Goal: Task Accomplishment & Management: Manage account settings

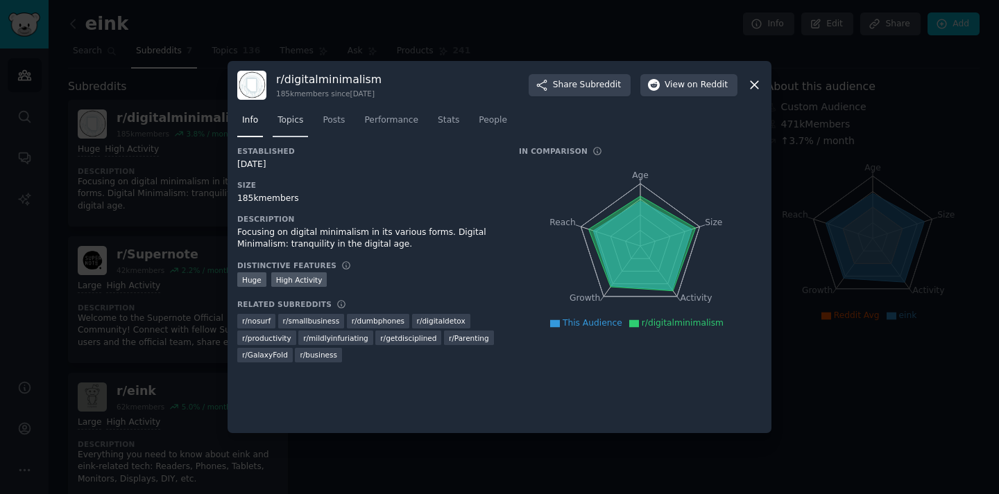
click at [293, 122] on span "Topics" at bounding box center [290, 120] width 26 height 12
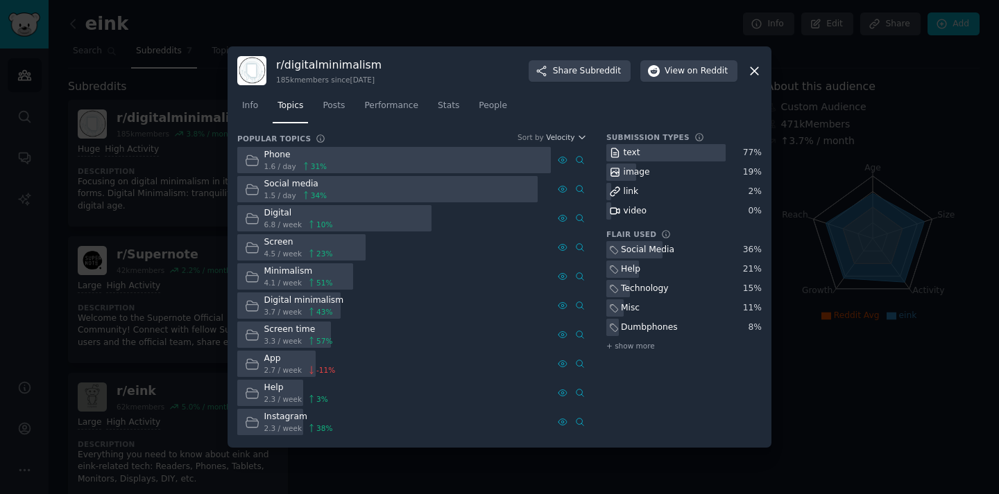
click at [264, 119] on nav "Info Topics Posts Performance Stats People" at bounding box center [499, 109] width 524 height 28
drag, startPoint x: 248, startPoint y: 110, endPoint x: 264, endPoint y: 110, distance: 16.6
click at [248, 110] on span "Info" at bounding box center [250, 106] width 16 height 12
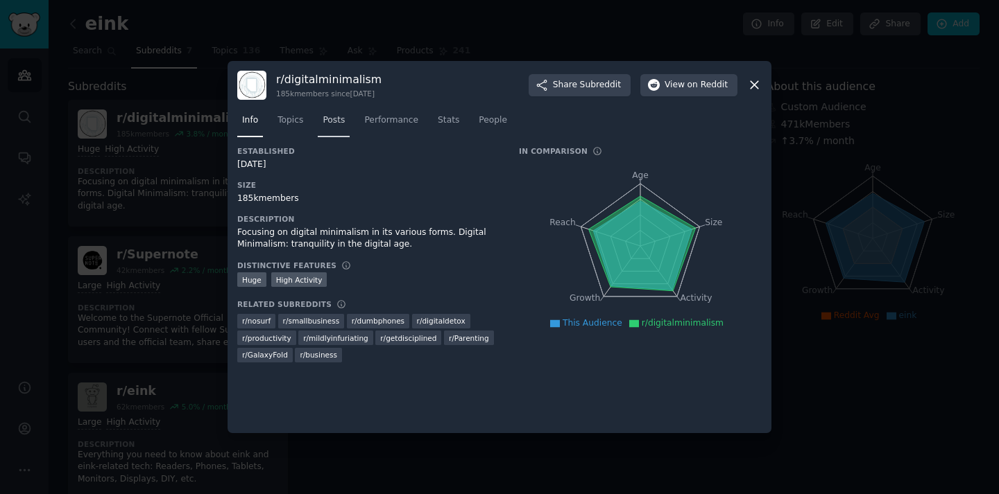
click at [328, 117] on span "Posts" at bounding box center [333, 120] width 22 height 12
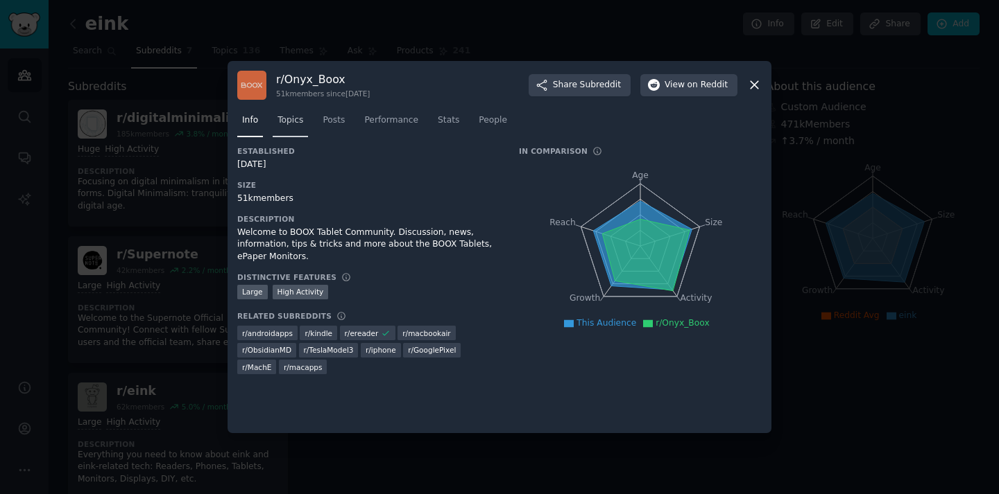
click at [300, 128] on link "Topics" at bounding box center [290, 124] width 35 height 28
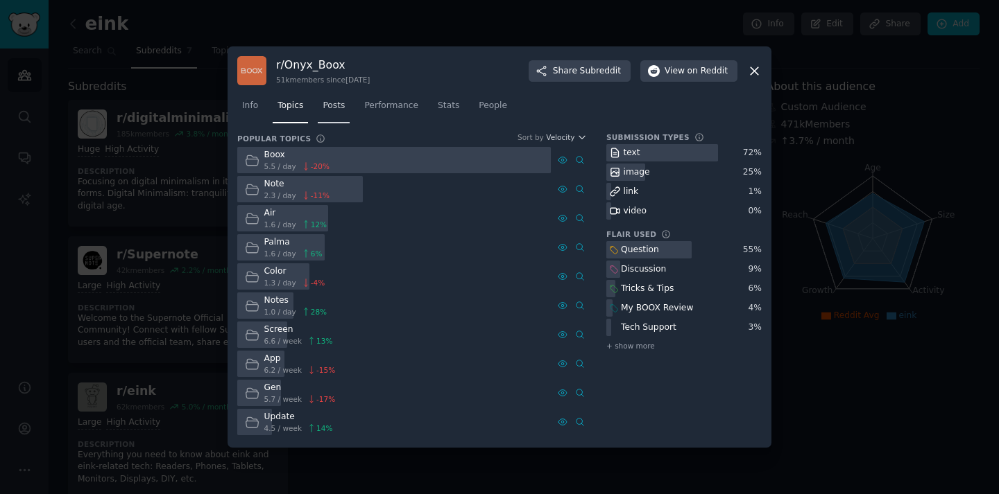
click at [342, 114] on link "Posts" at bounding box center [334, 109] width 32 height 28
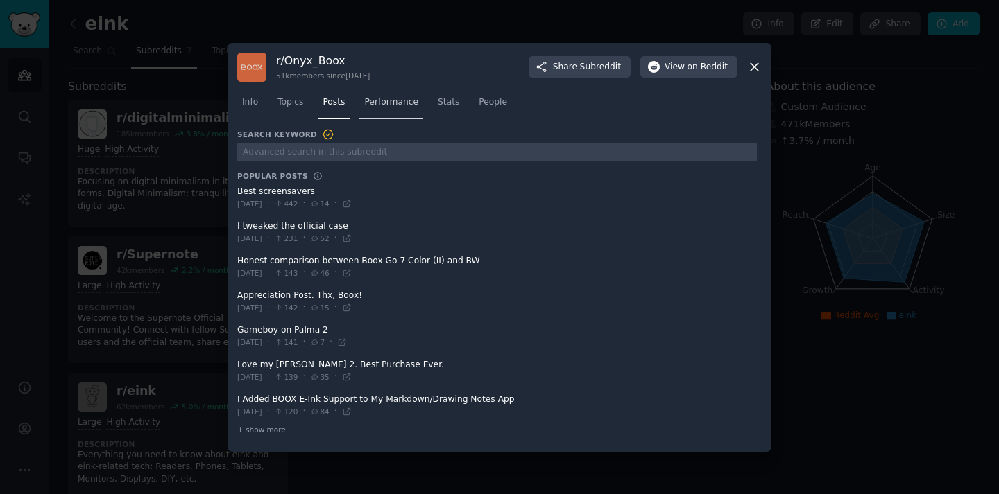
click at [381, 101] on span "Performance" at bounding box center [391, 102] width 54 height 12
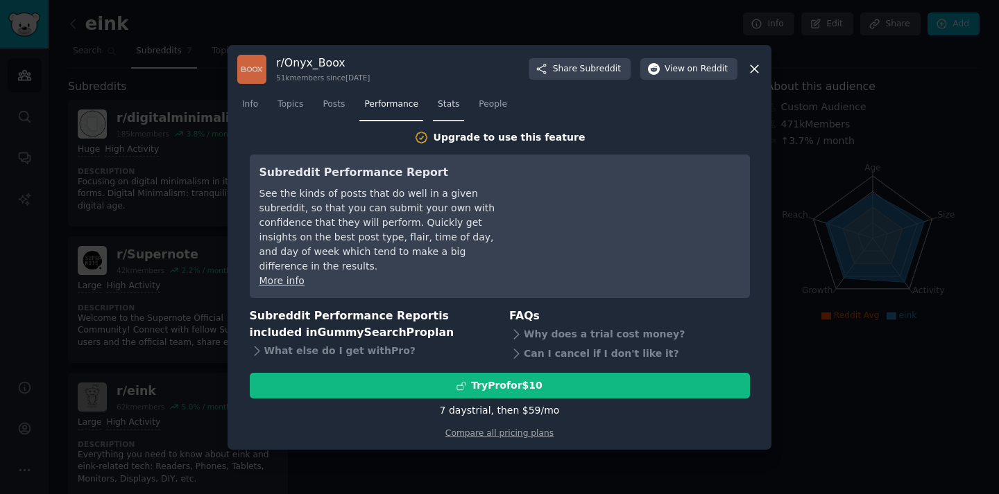
click at [447, 111] on span "Stats" at bounding box center [448, 104] width 21 height 12
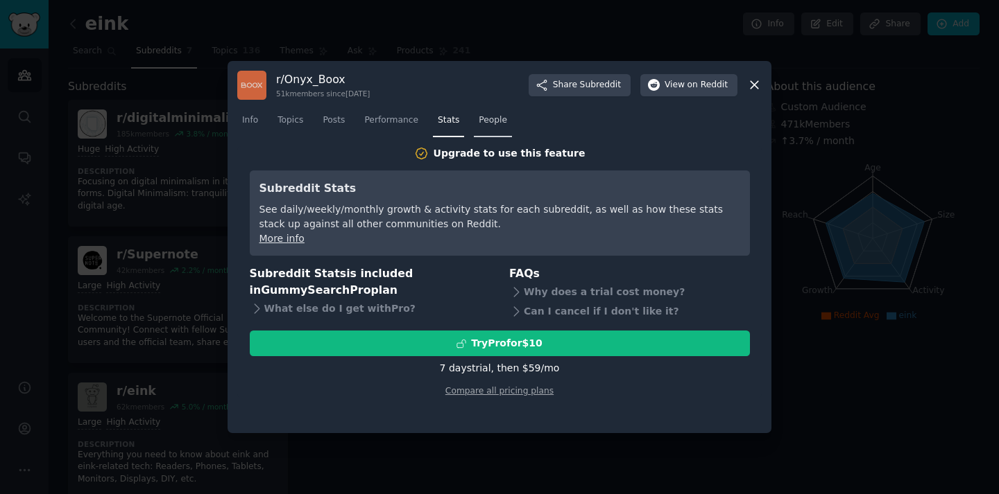
click at [501, 129] on link "People" at bounding box center [493, 124] width 38 height 28
click at [755, 80] on icon at bounding box center [754, 85] width 15 height 15
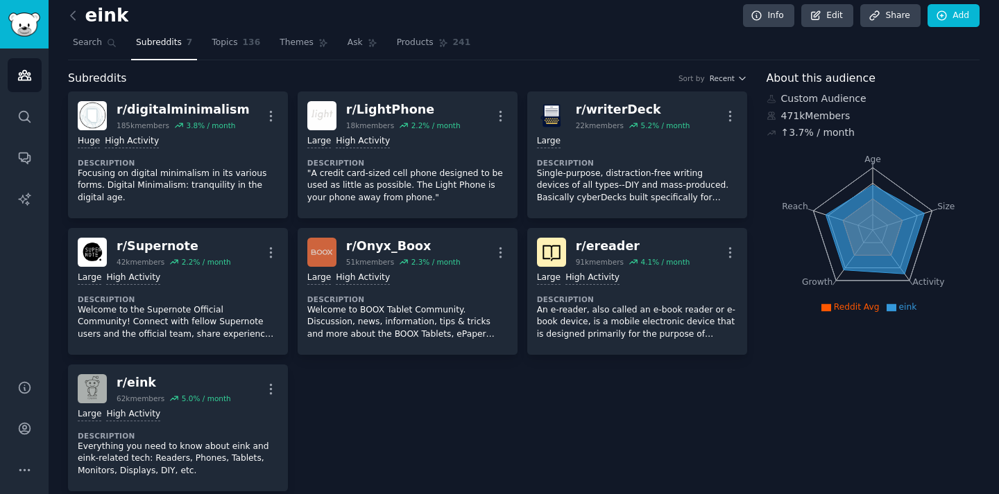
scroll to position [26, 0]
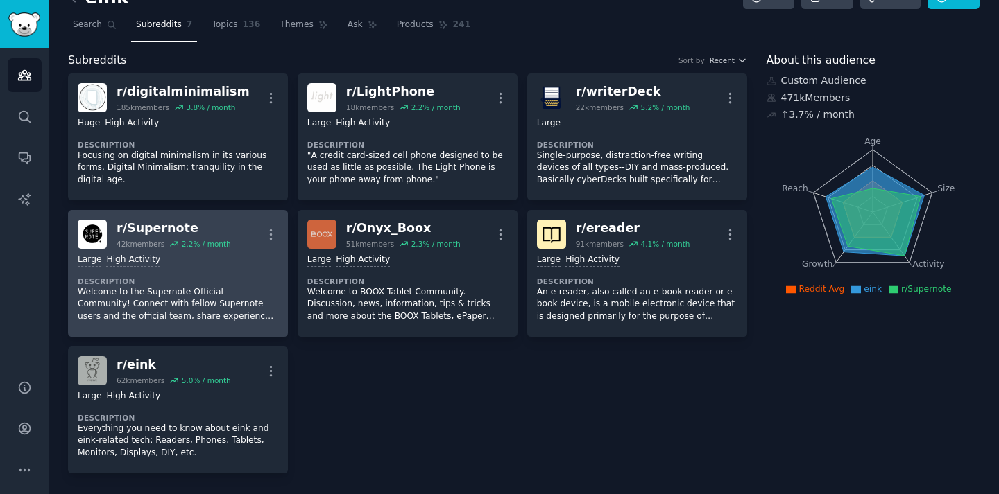
click at [213, 290] on p "Welcome to the Supernote Official Community! Connect with fellow Supernote user…" at bounding box center [178, 304] width 200 height 37
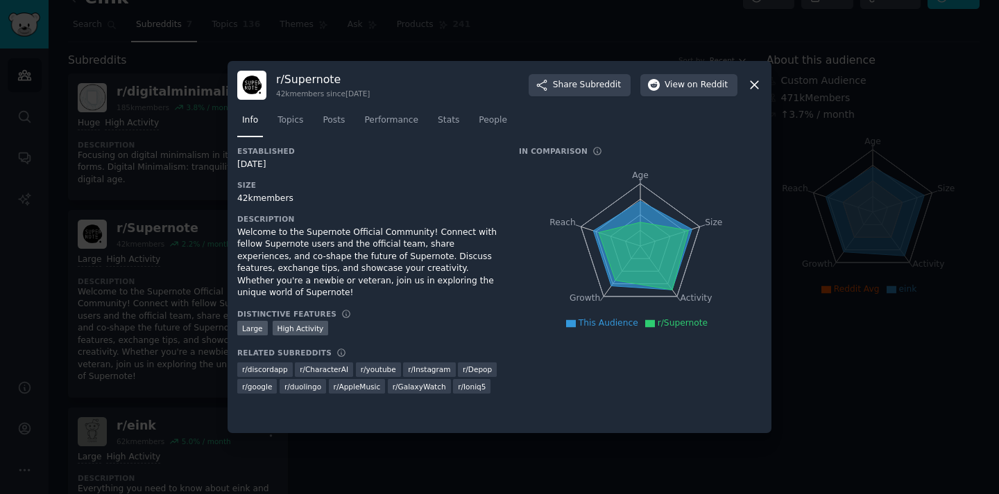
click at [310, 121] on nav "Info Topics Posts Performance Stats People" at bounding box center [499, 124] width 524 height 28
click at [288, 126] on span "Topics" at bounding box center [290, 120] width 26 height 12
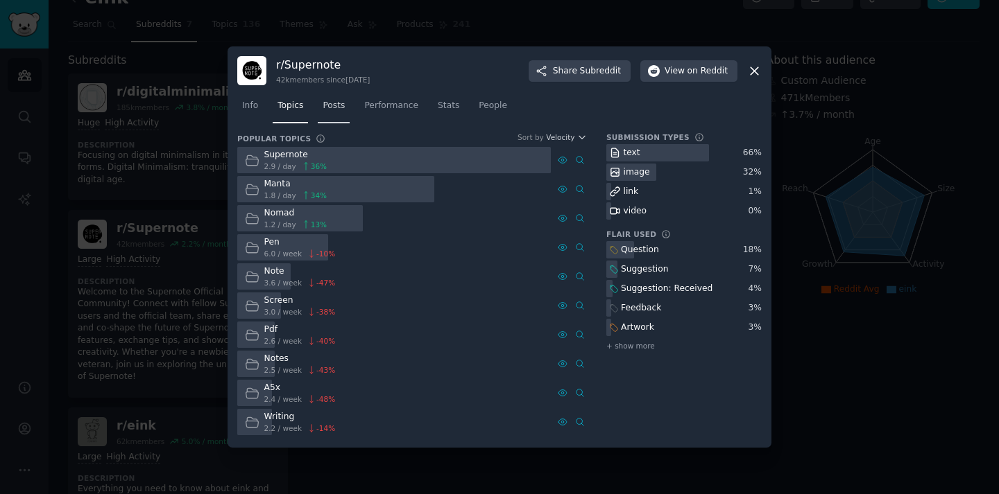
click at [339, 110] on span "Posts" at bounding box center [333, 106] width 22 height 12
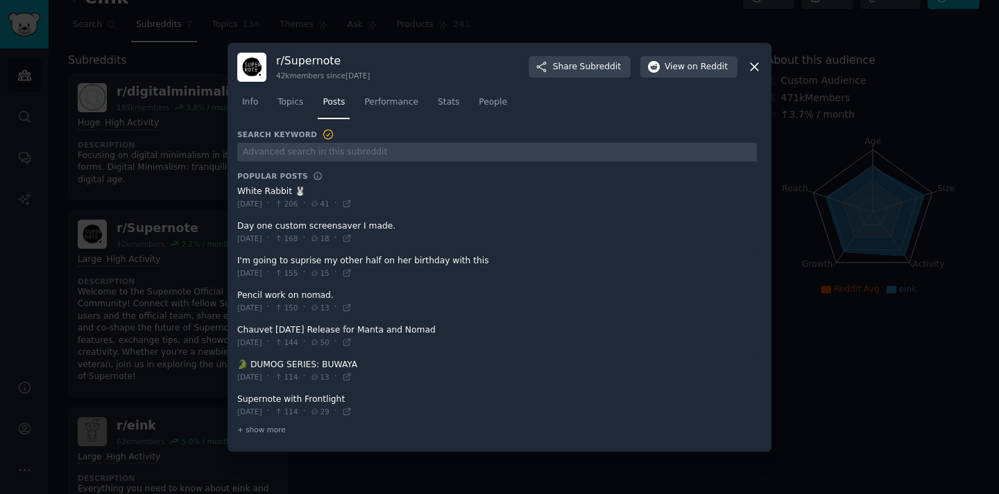
click at [266, 192] on span at bounding box center [496, 198] width 519 height 34
click at [375, 98] on span "Performance" at bounding box center [391, 102] width 54 height 12
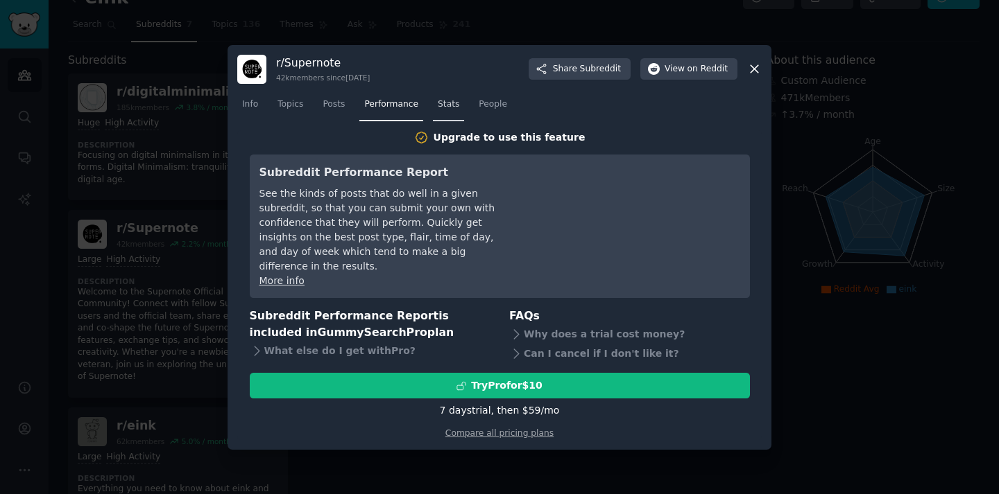
click at [436, 108] on link "Stats" at bounding box center [448, 108] width 31 height 28
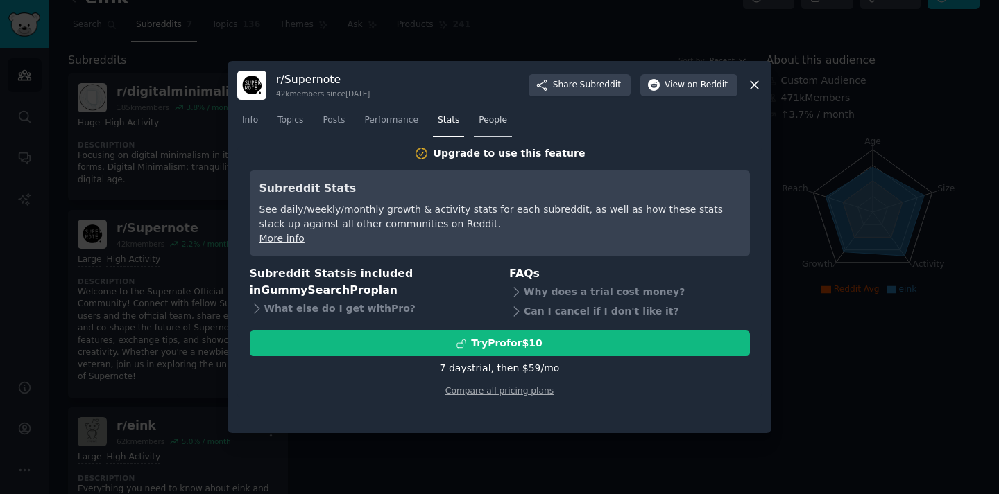
click at [479, 118] on span "People" at bounding box center [493, 120] width 28 height 12
click at [762, 79] on div "r/ Supernote 42k members since [DATE] Share Subreddit View on Reddit Info Topic…" at bounding box center [499, 247] width 544 height 373
click at [759, 82] on icon at bounding box center [754, 85] width 15 height 15
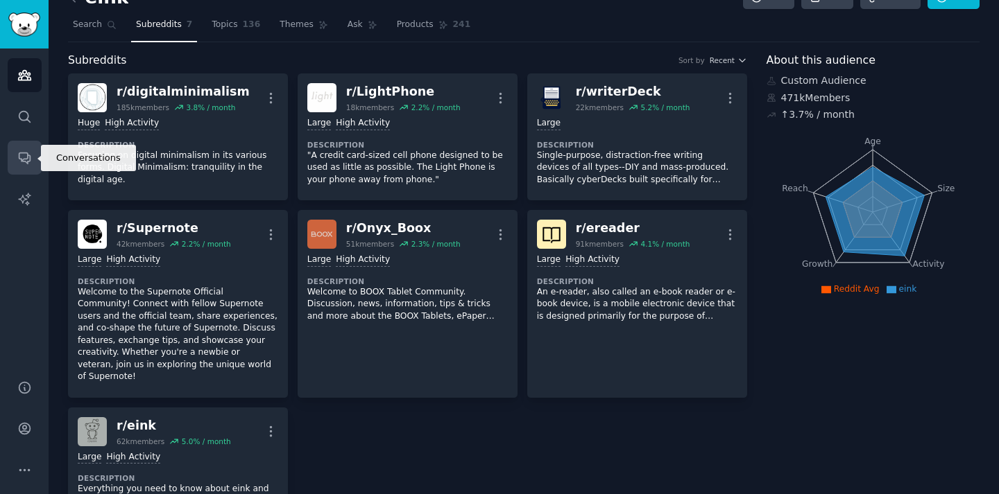
click at [19, 156] on icon "Sidebar" at bounding box center [24, 158] width 11 height 11
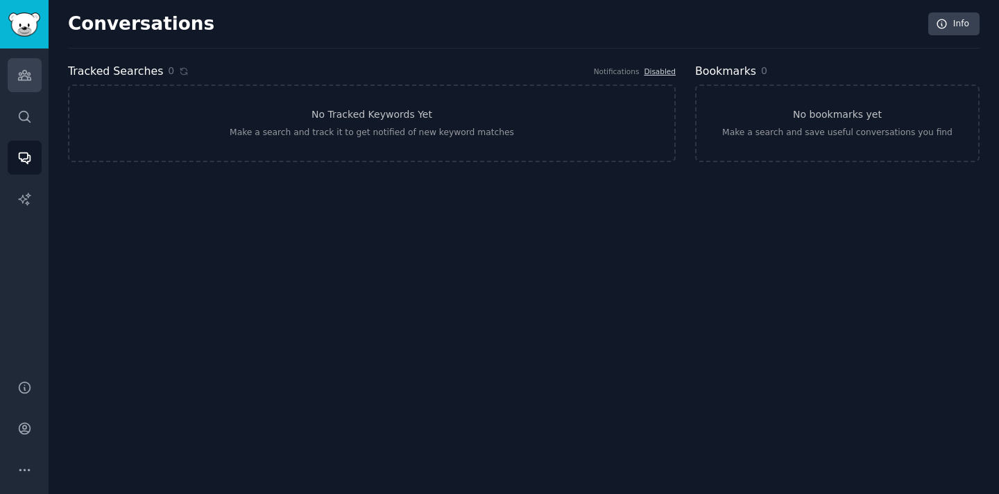
click at [24, 81] on icon "Sidebar" at bounding box center [24, 75] width 15 height 15
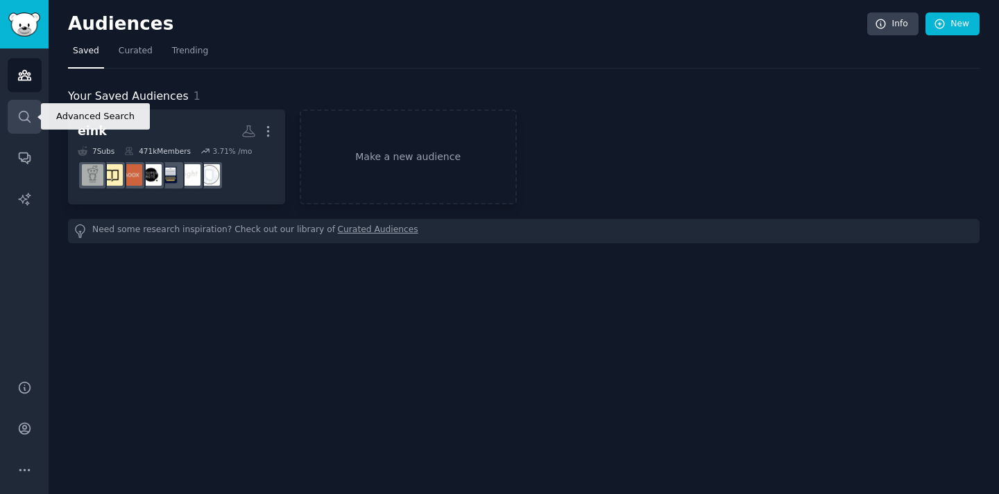
click at [29, 115] on icon "Sidebar" at bounding box center [24, 117] width 15 height 15
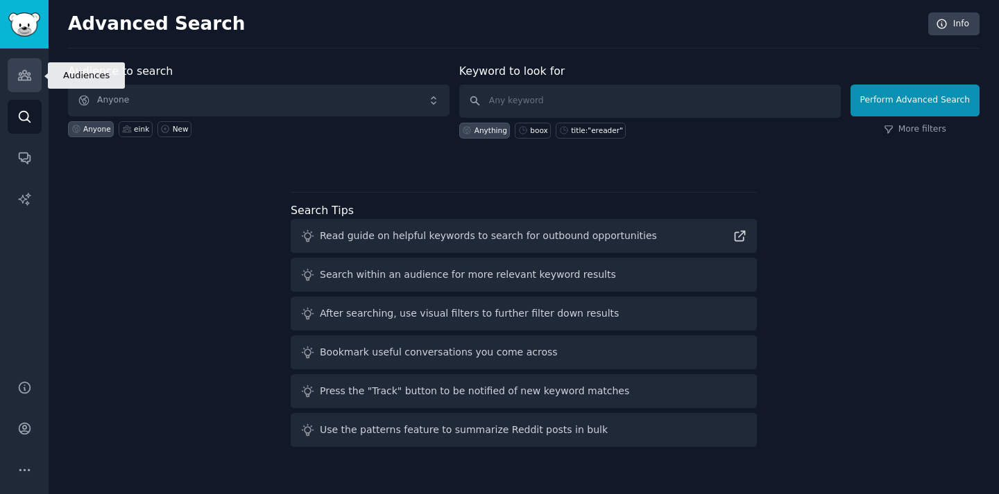
click at [25, 75] on icon "Sidebar" at bounding box center [24, 76] width 12 height 10
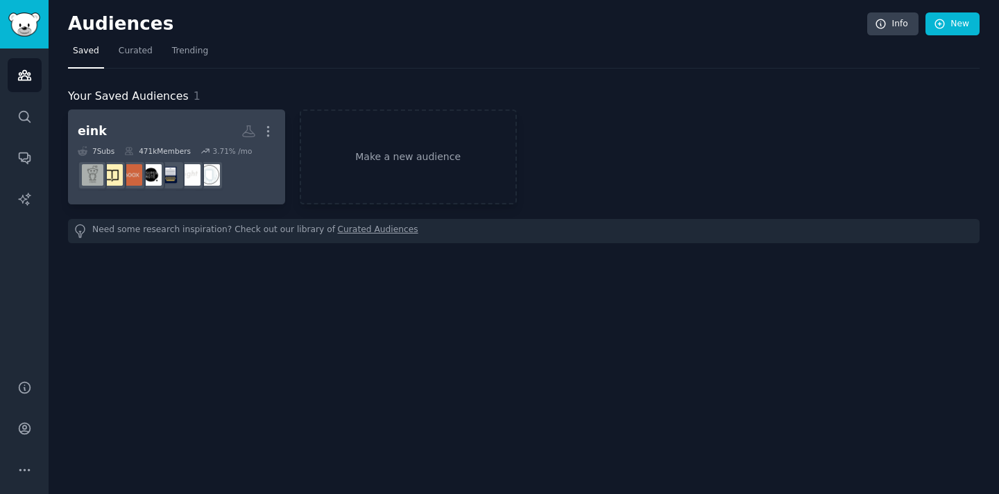
click at [151, 148] on div "471k Members" at bounding box center [157, 151] width 67 height 10
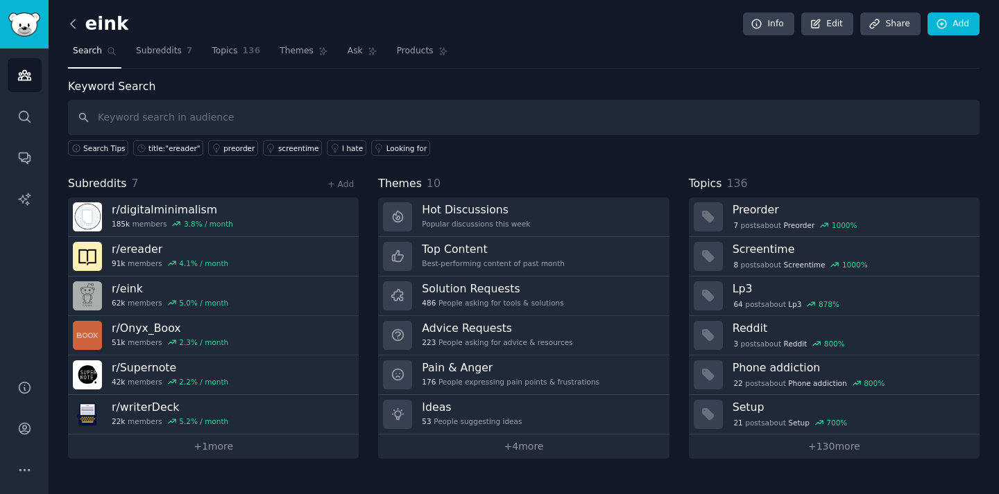
click at [79, 21] on icon at bounding box center [73, 24] width 15 height 15
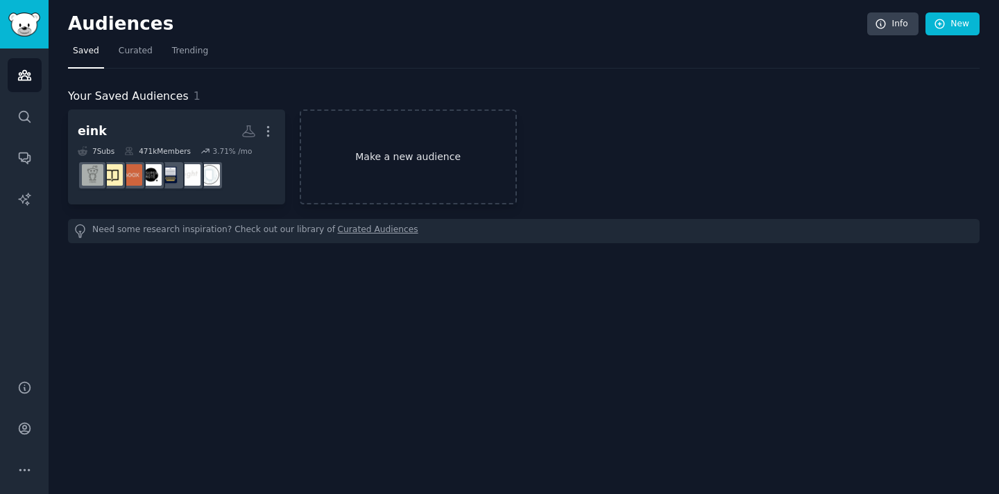
click at [413, 157] on link "Make a new audience" at bounding box center [408, 157] width 217 height 95
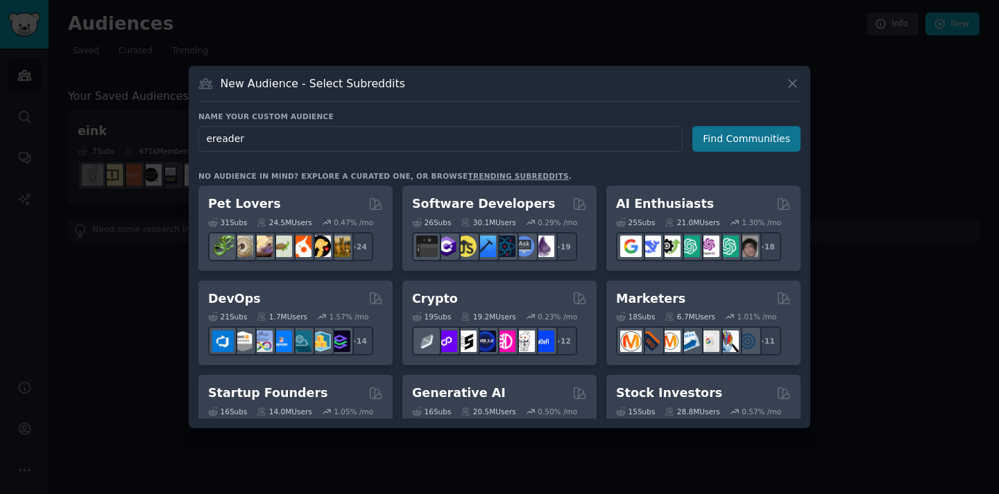
type input "ereader"
click at [725, 141] on button "Find Communities" at bounding box center [746, 139] width 108 height 26
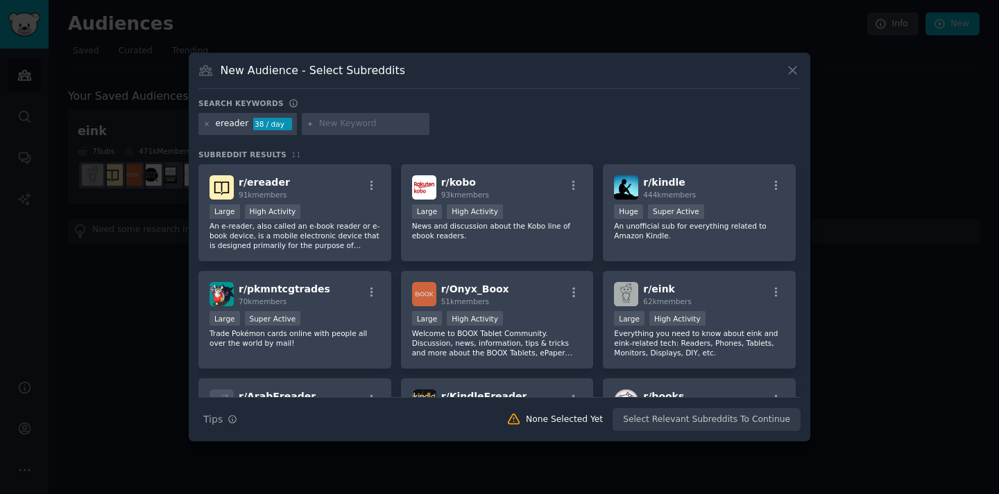
click at [345, 126] on input "text" at bounding box center [371, 124] width 105 height 12
type input "boox"
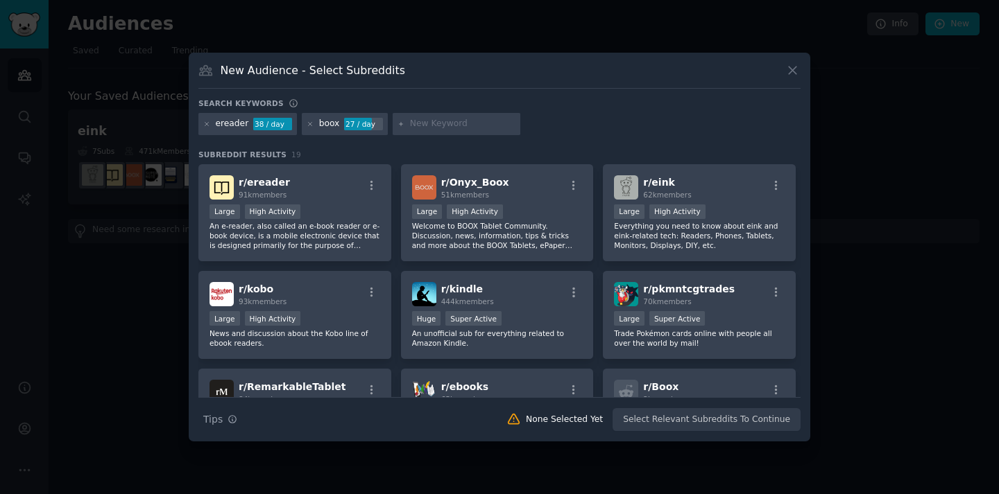
click at [445, 124] on input "text" at bounding box center [462, 124] width 105 height 12
type input "r"
type input "supernote"
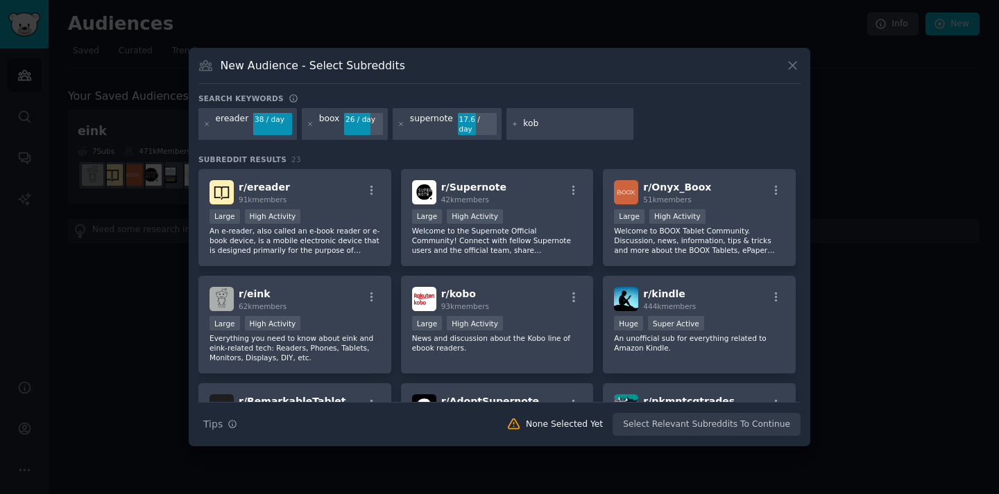
type input "kobo"
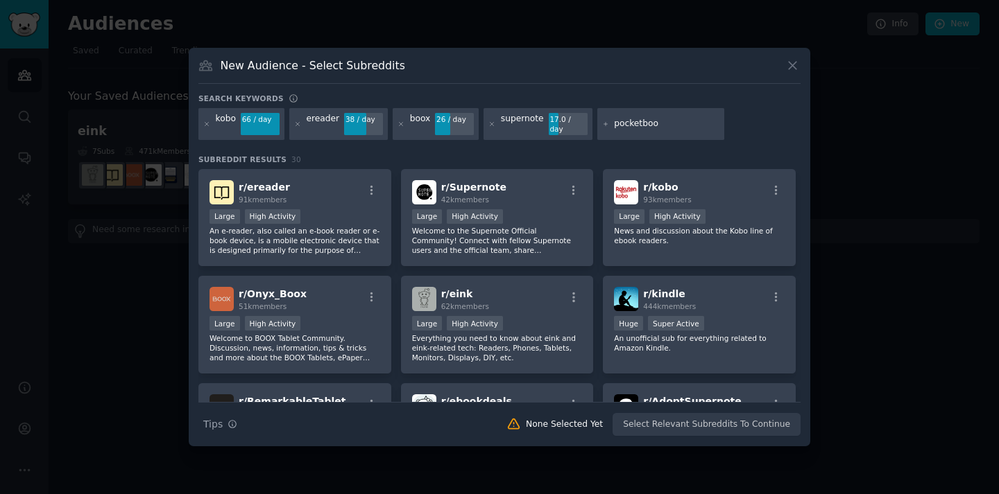
type input "pocketbook"
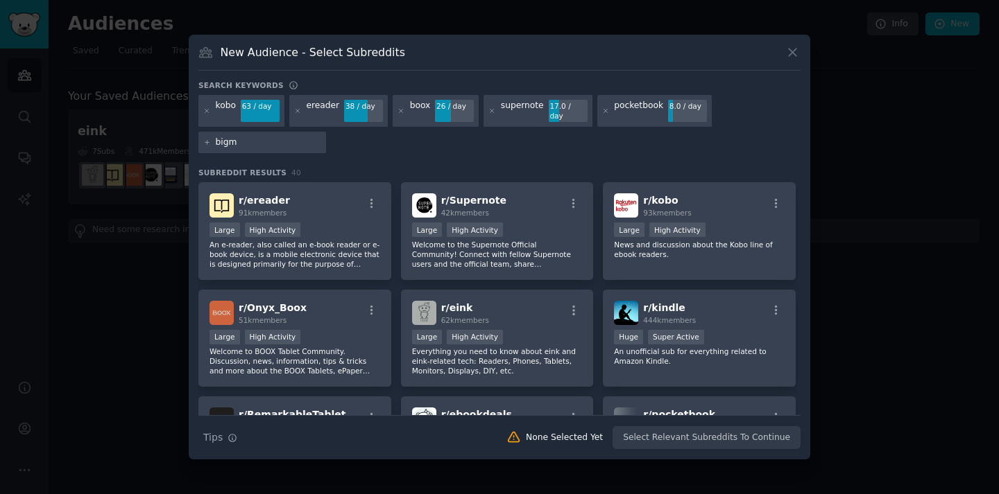
type input "bigme"
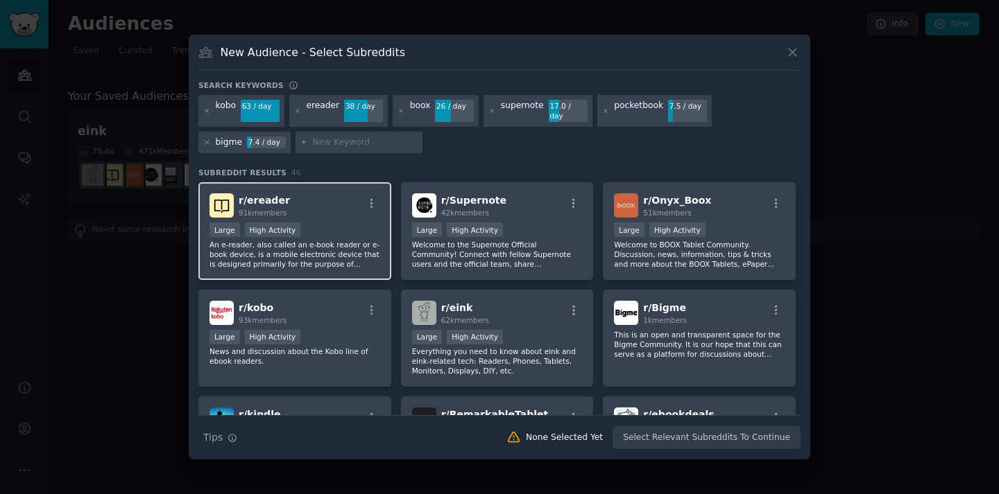
click at [326, 208] on div "r/ ereader 91k members" at bounding box center [294, 205] width 171 height 24
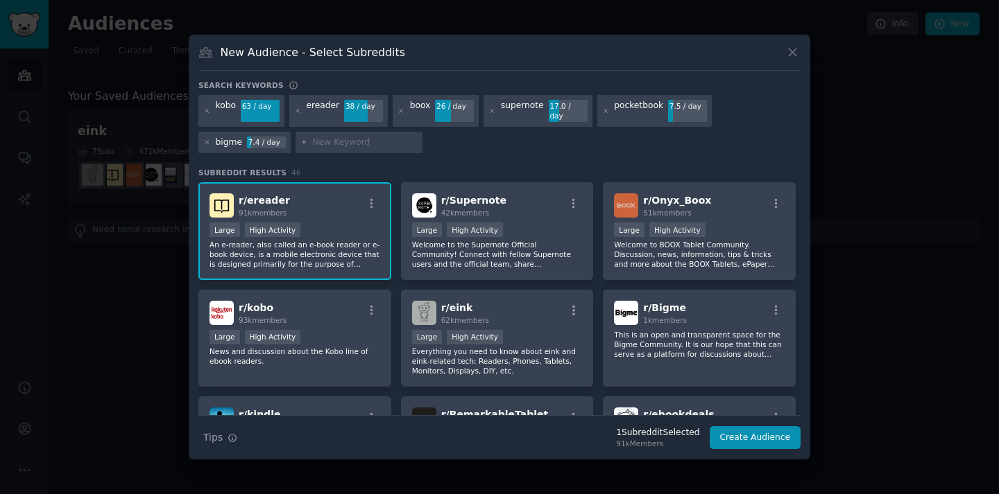
click at [257, 112] on div "63 / day" at bounding box center [260, 106] width 39 height 12
click at [252, 109] on div "63 / day" at bounding box center [260, 106] width 39 height 12
click at [318, 104] on div "ereader" at bounding box center [322, 111] width 33 height 22
click at [750, 434] on button "Create Audience" at bounding box center [755, 438] width 92 height 24
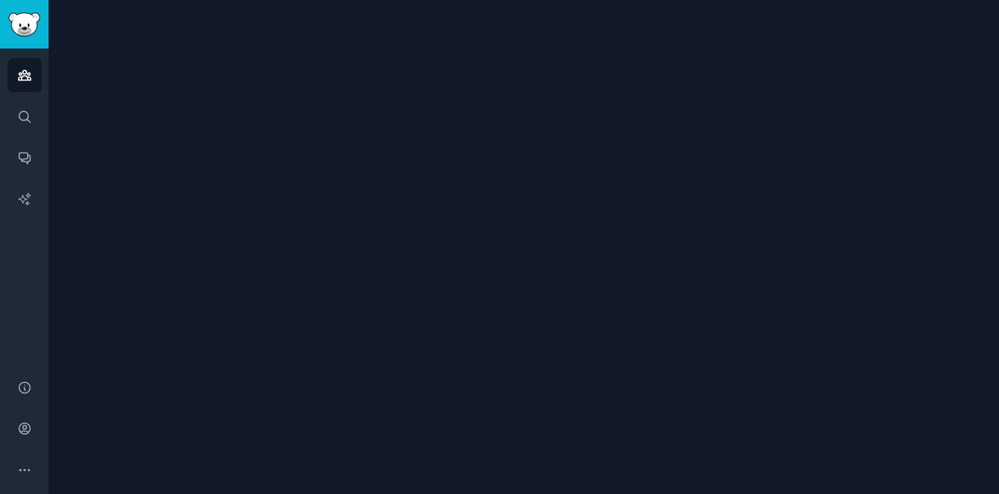
click at [705, 333] on div at bounding box center [524, 247] width 950 height 494
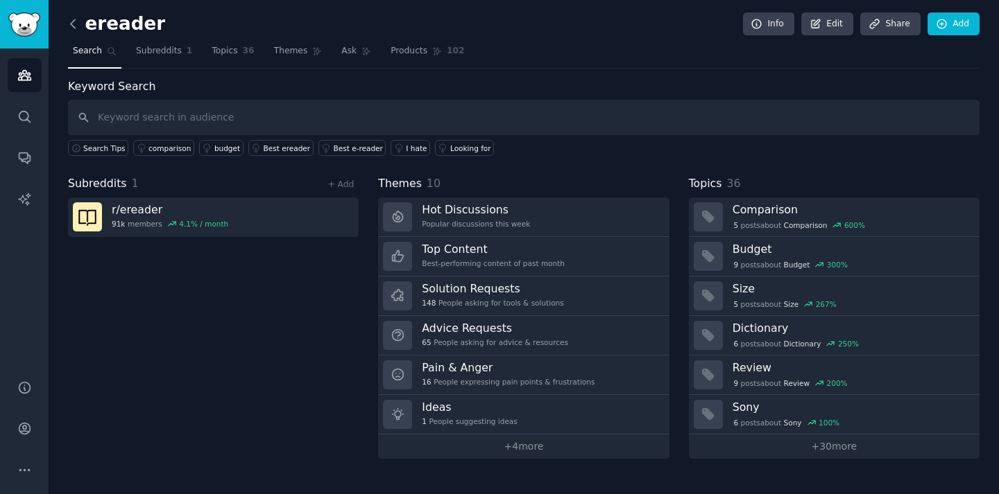
click at [68, 25] on icon at bounding box center [73, 24] width 15 height 15
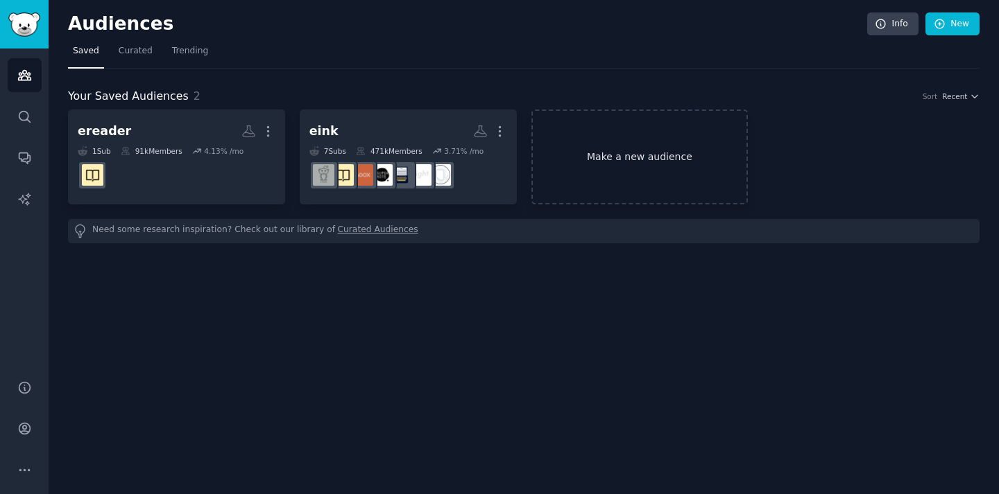
click at [625, 150] on link "Make a new audience" at bounding box center [639, 157] width 217 height 95
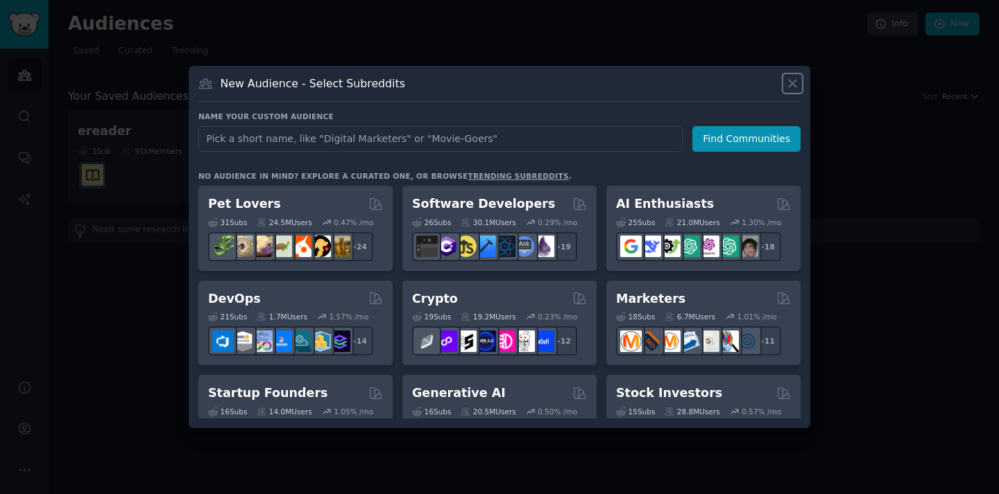
click at [795, 80] on icon at bounding box center [793, 84] width 8 height 8
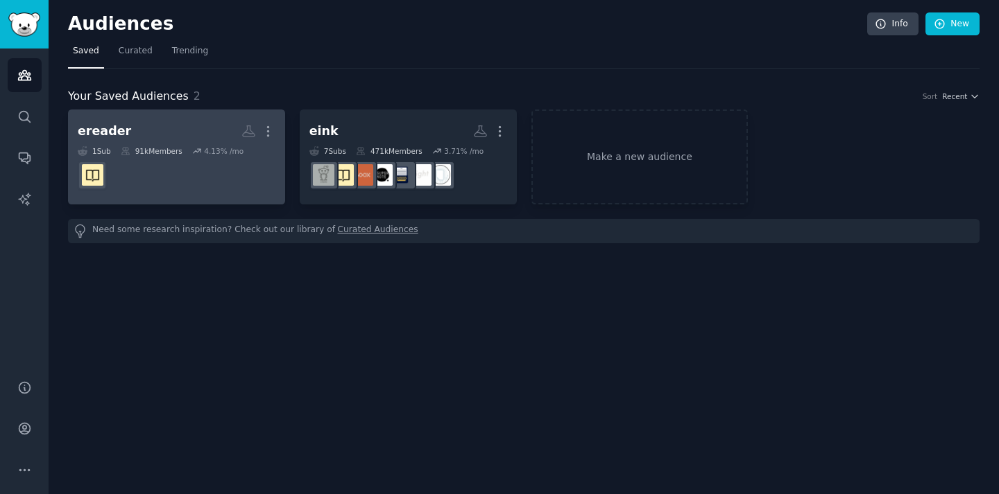
click at [221, 169] on dd at bounding box center [177, 175] width 198 height 39
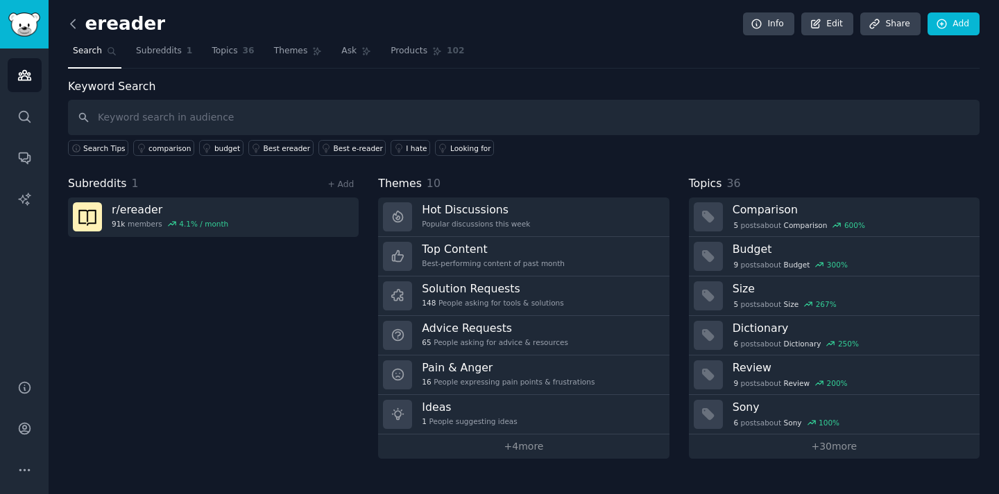
click at [74, 26] on icon at bounding box center [73, 24] width 15 height 15
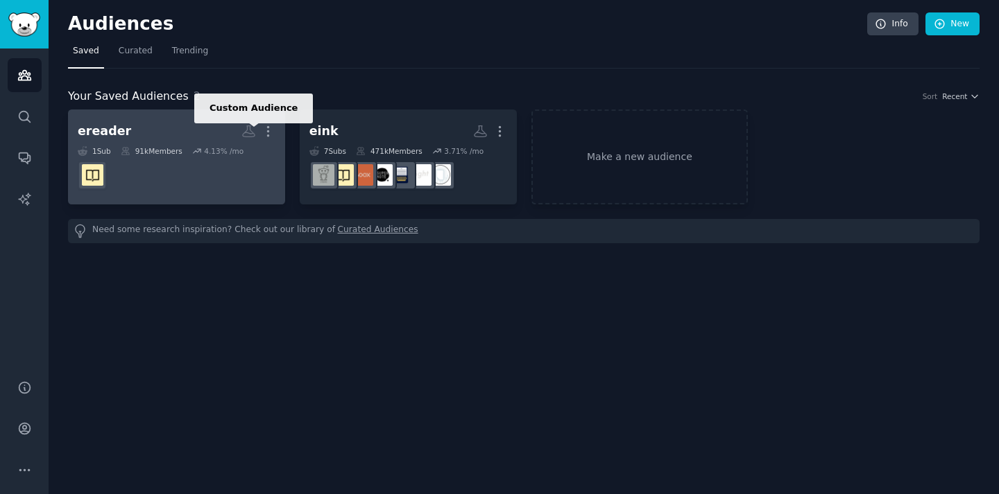
click at [250, 128] on icon at bounding box center [248, 131] width 15 height 15
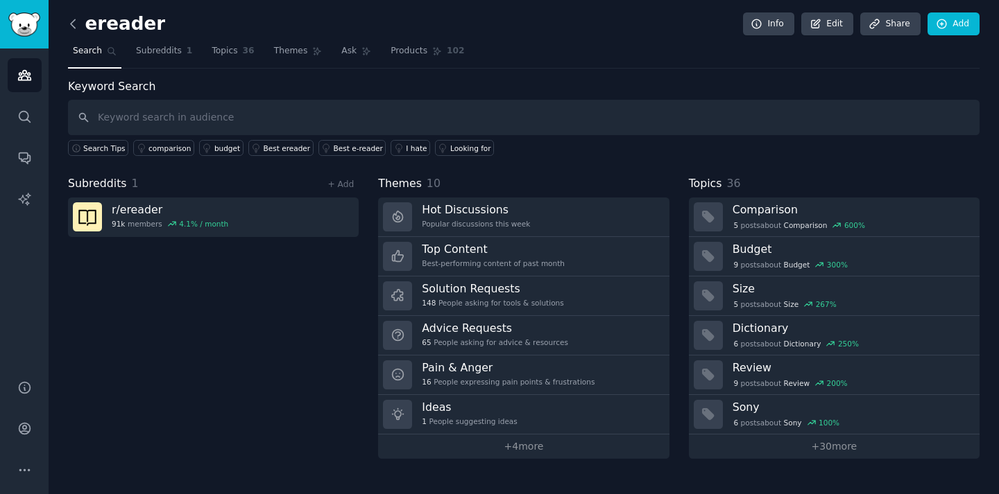
click at [74, 26] on icon at bounding box center [73, 24] width 15 height 15
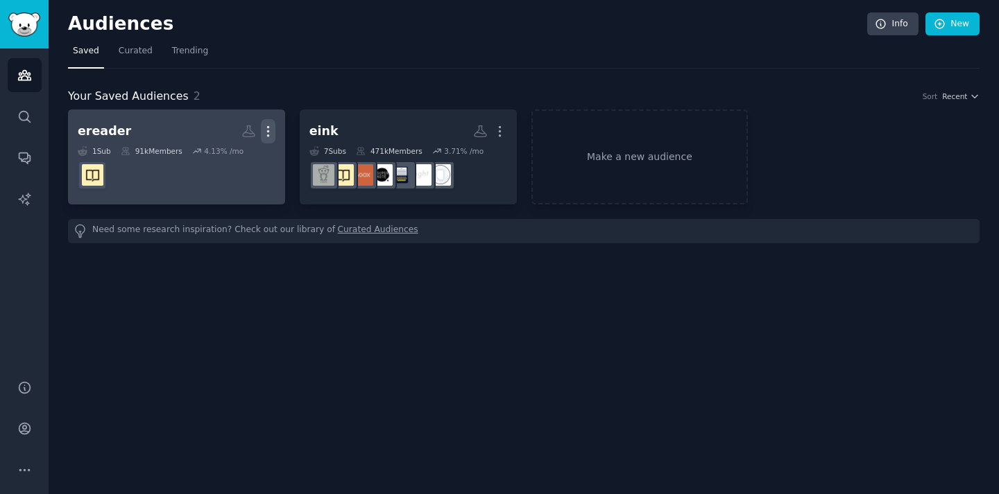
click at [268, 135] on icon "button" at bounding box center [267, 132] width 1 height 10
click at [232, 134] on p "View" at bounding box center [225, 136] width 23 height 15
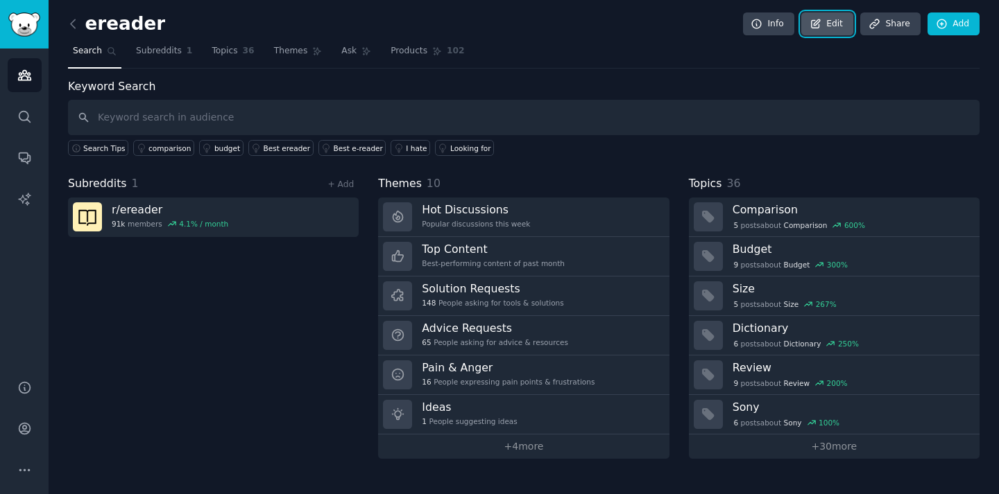
click at [812, 24] on icon at bounding box center [815, 24] width 12 height 12
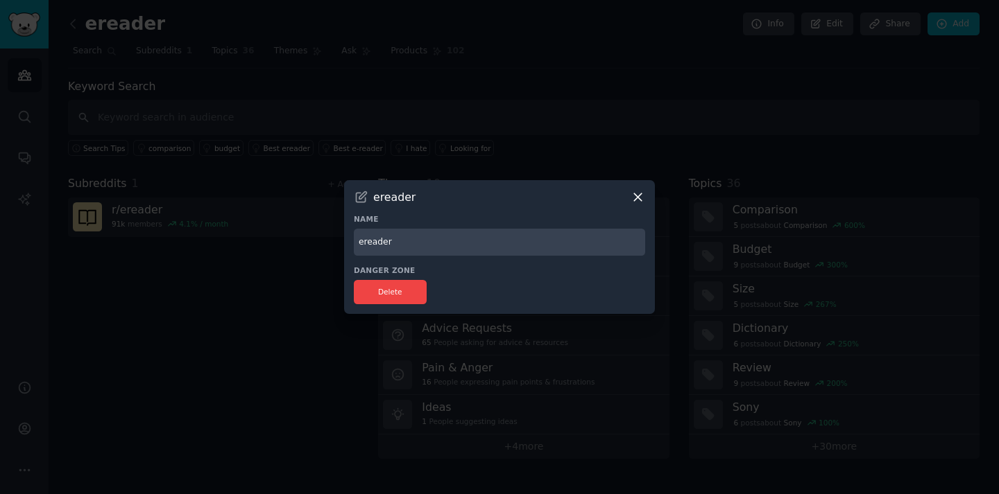
click at [639, 199] on icon at bounding box center [638, 198] width 8 height 8
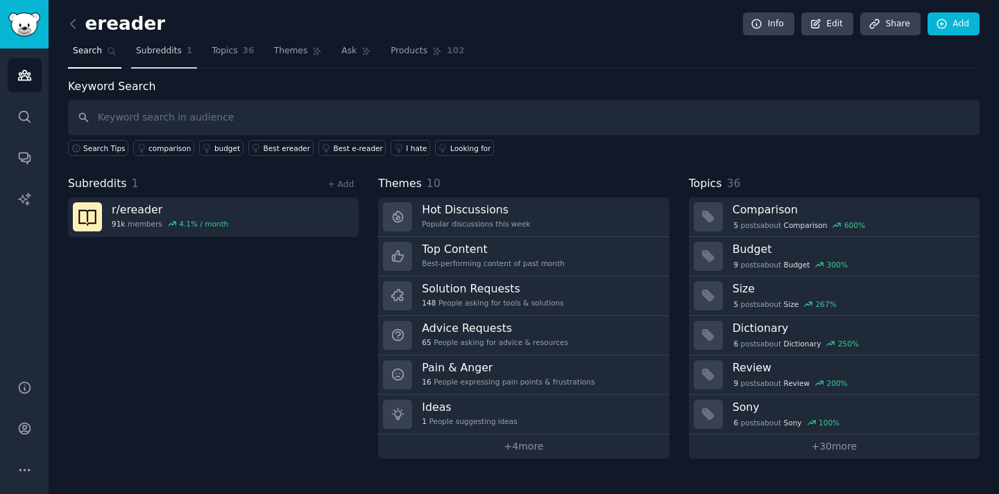
click at [158, 52] on span "Subreddits" at bounding box center [159, 51] width 46 height 12
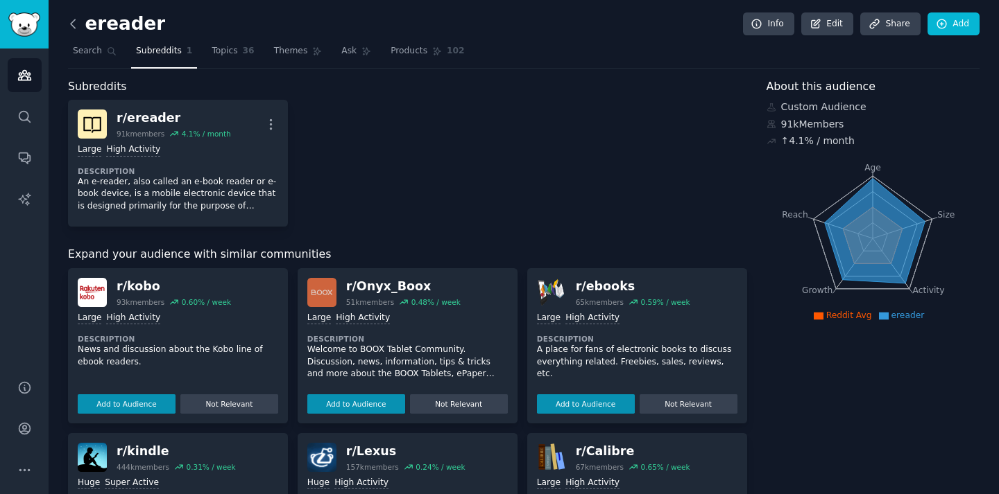
click at [71, 31] on icon at bounding box center [73, 24] width 15 height 15
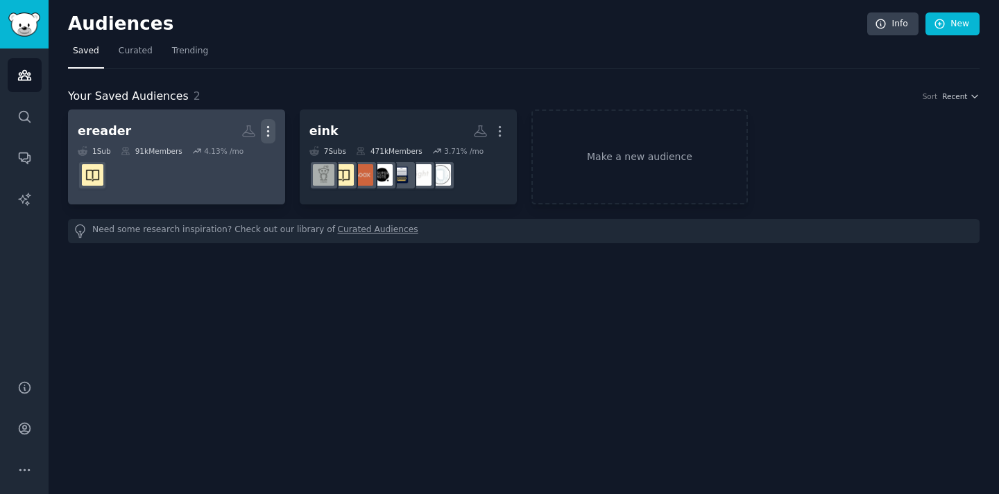
click at [272, 130] on icon "button" at bounding box center [268, 131] width 15 height 15
click at [232, 161] on p "Delete" at bounding box center [230, 160] width 32 height 15
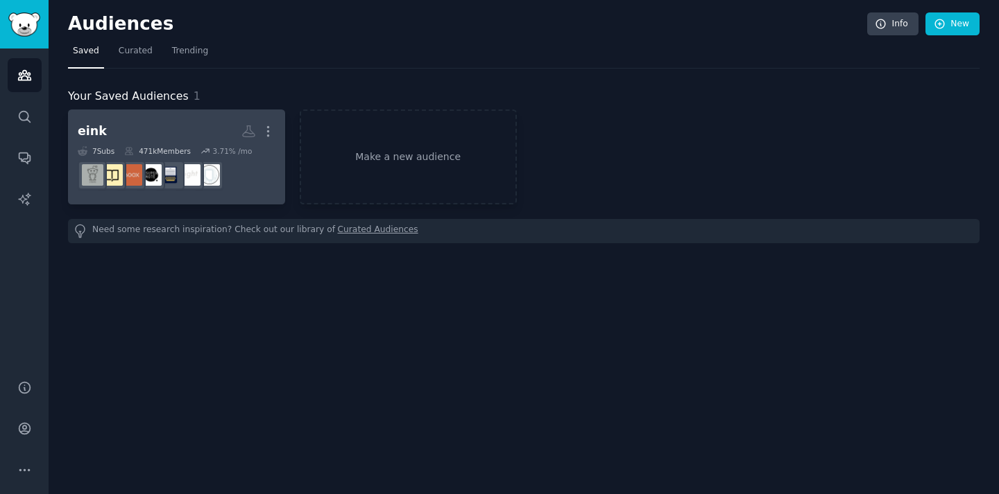
click at [192, 133] on h2 "eink More" at bounding box center [177, 131] width 198 height 24
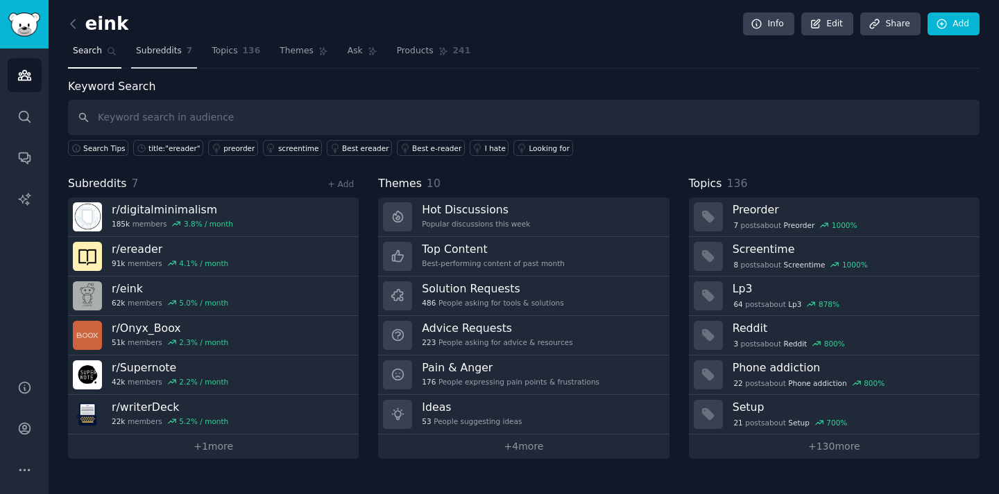
click at [159, 57] on span "Subreddits" at bounding box center [159, 51] width 46 height 12
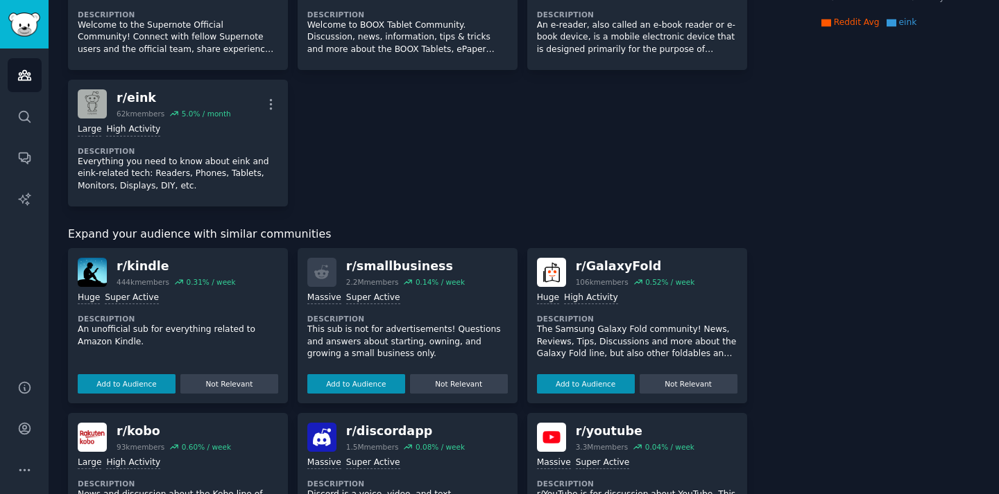
scroll to position [302, 0]
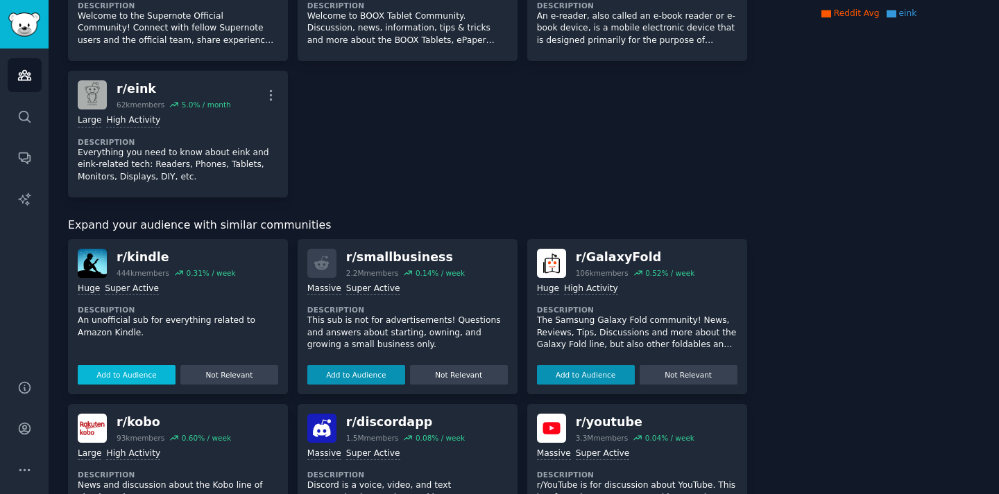
click at [155, 368] on button "Add to Audience" at bounding box center [127, 374] width 98 height 19
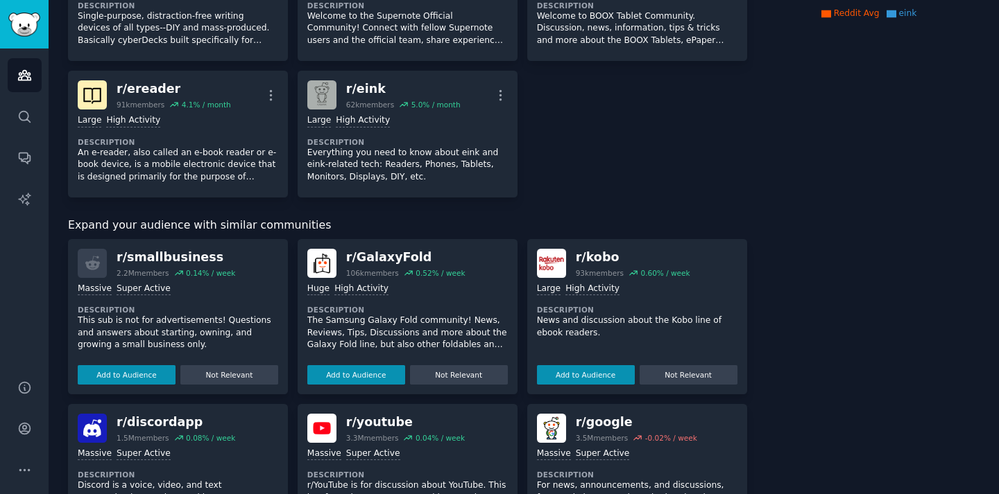
scroll to position [320, 0]
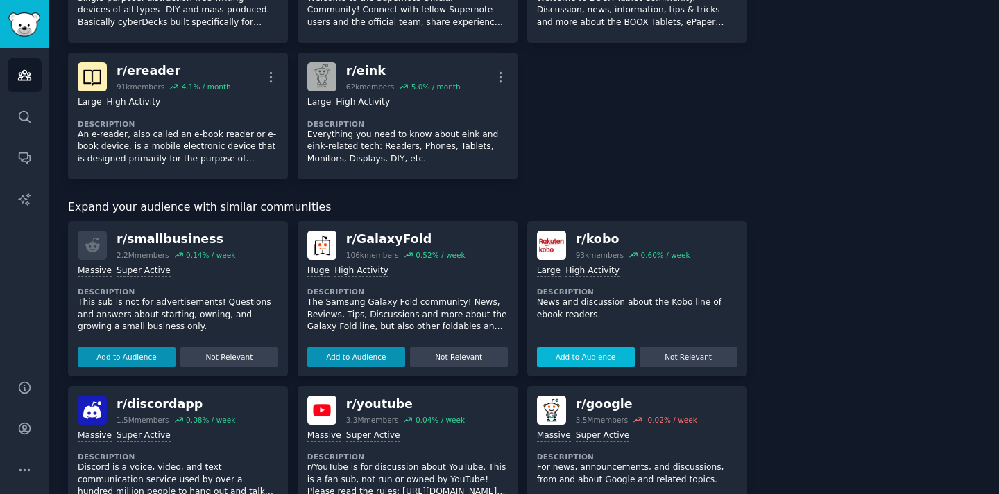
click at [554, 354] on button "Add to Audience" at bounding box center [586, 356] width 98 height 19
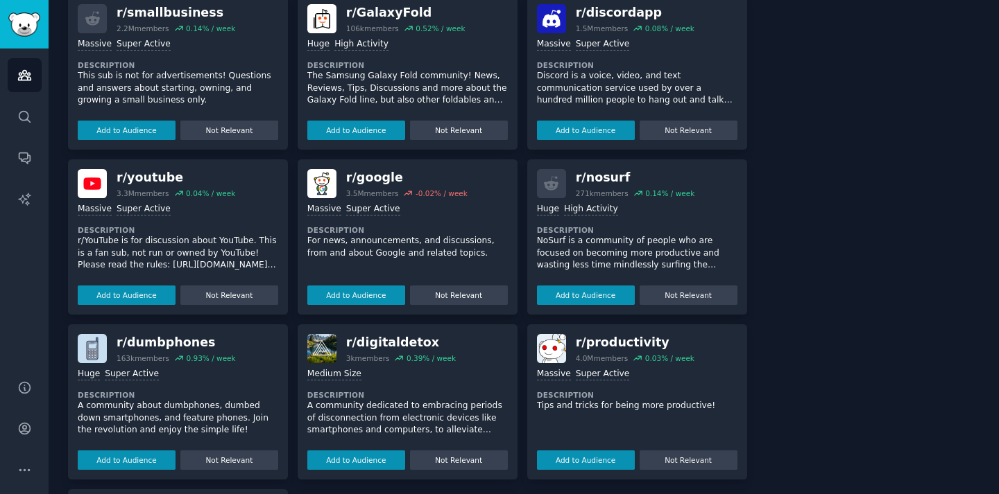
scroll to position [0, 0]
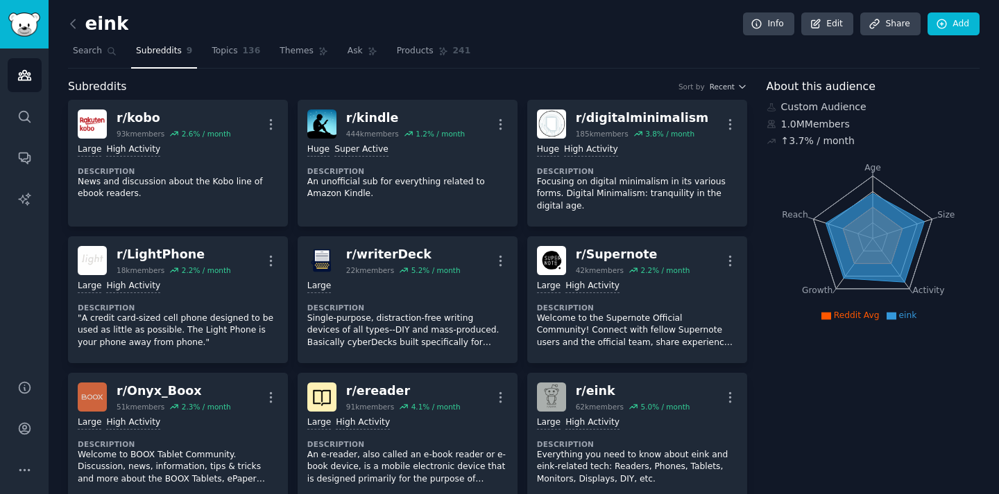
click at [153, 46] on span "Subreddits" at bounding box center [159, 51] width 46 height 12
click at [238, 58] on link "Topics 136" at bounding box center [236, 54] width 58 height 28
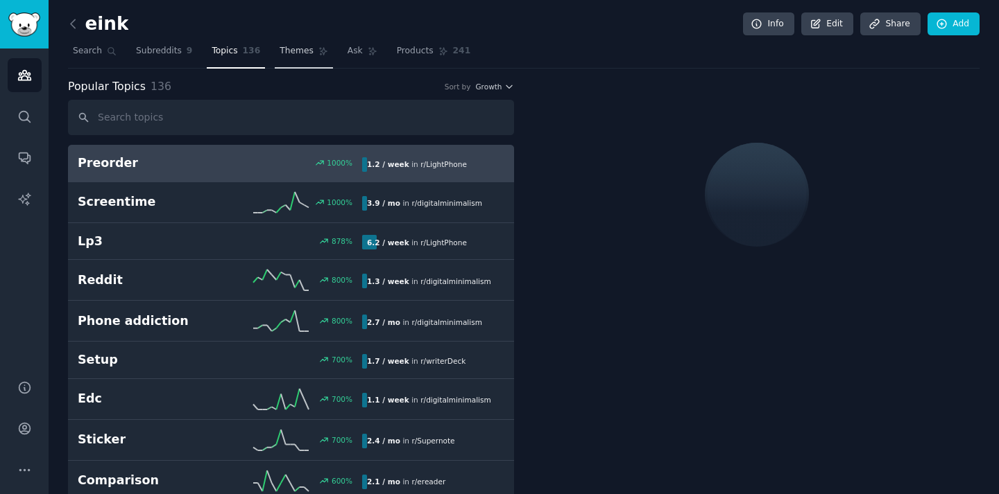
click at [295, 62] on link "Themes" at bounding box center [304, 54] width 58 height 28
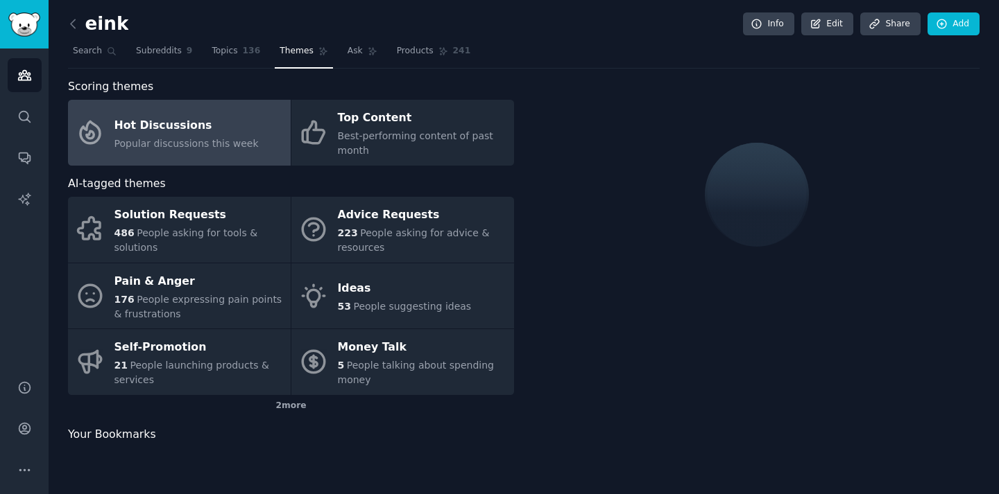
click at [221, 125] on div "Hot Discussions" at bounding box center [186, 125] width 144 height 22
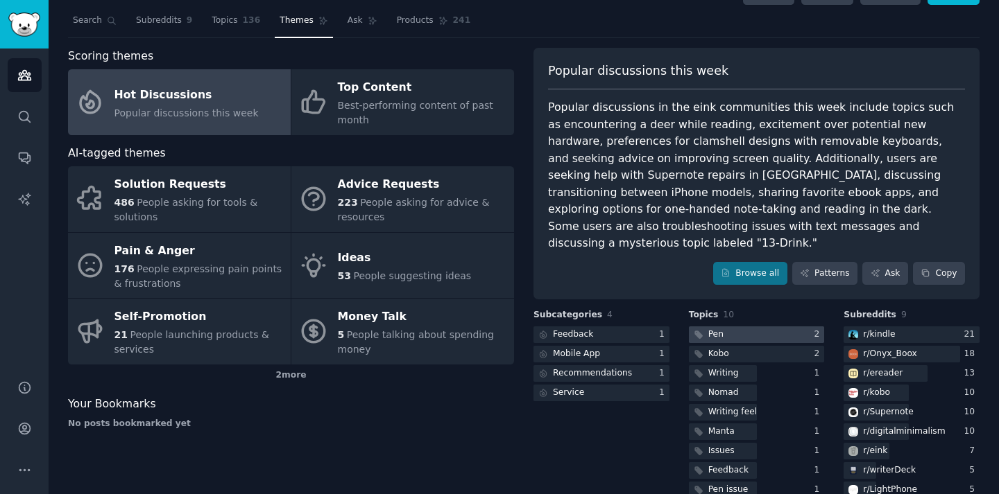
scroll to position [15, 0]
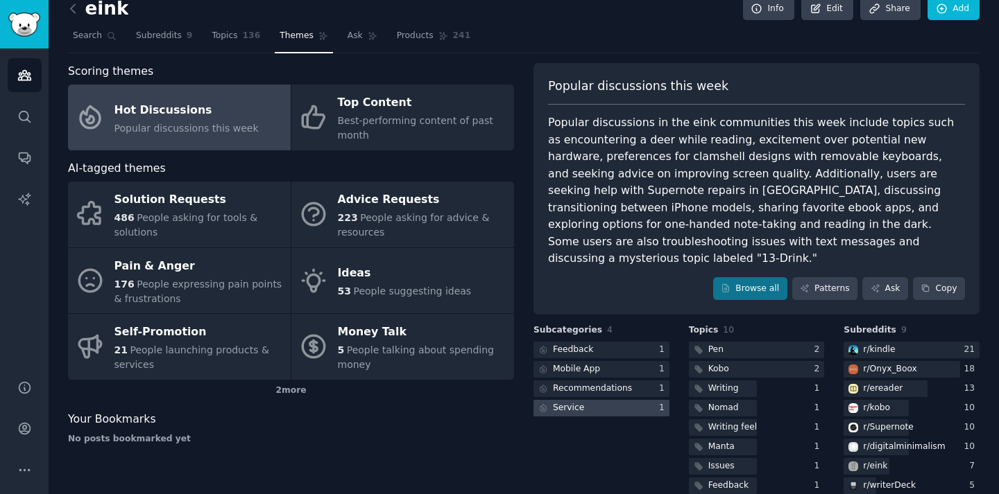
click at [638, 400] on div at bounding box center [601, 408] width 136 height 17
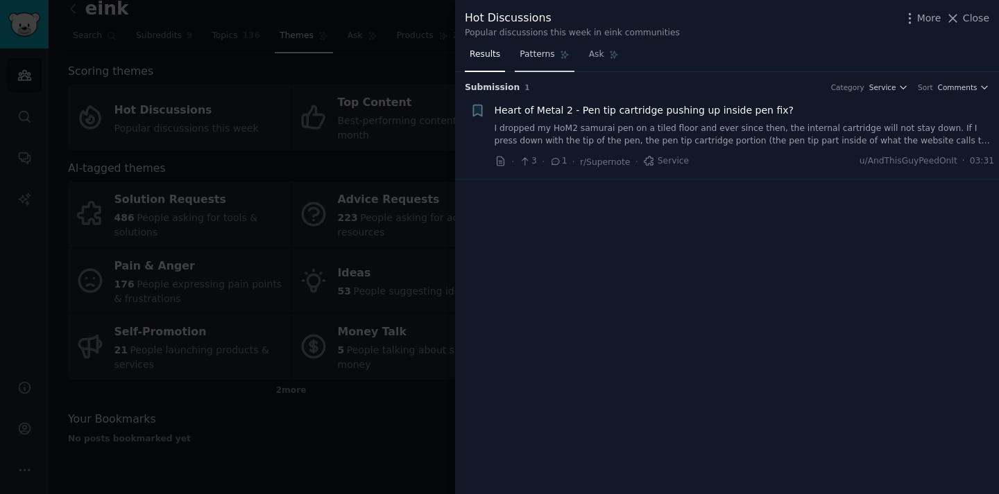
click at [551, 61] on link "Patterns" at bounding box center [544, 58] width 59 height 28
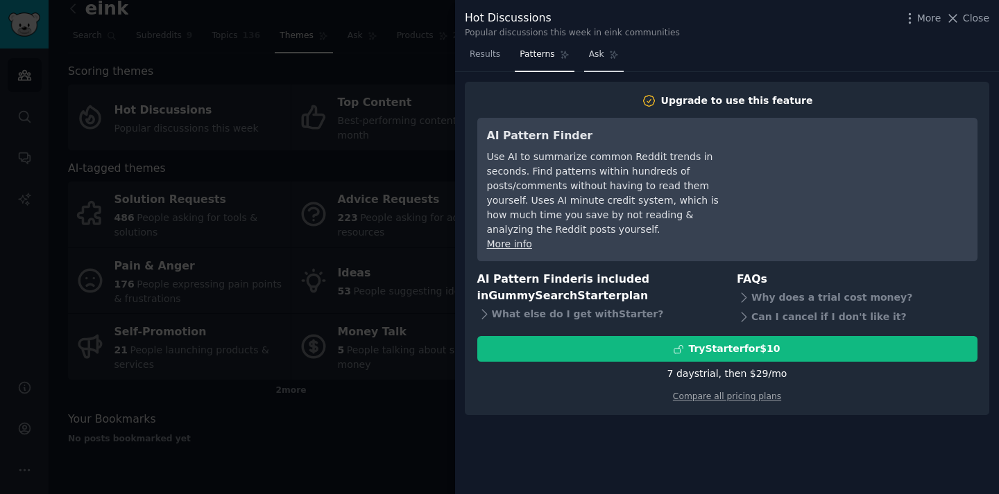
click at [599, 44] on link "Ask" at bounding box center [604, 58] width 40 height 28
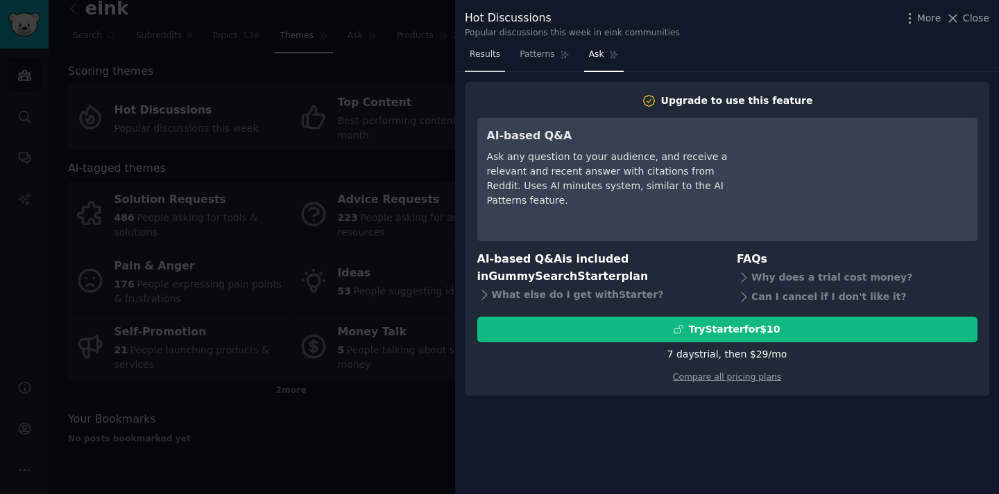
click at [494, 66] on link "Results" at bounding box center [485, 58] width 40 height 28
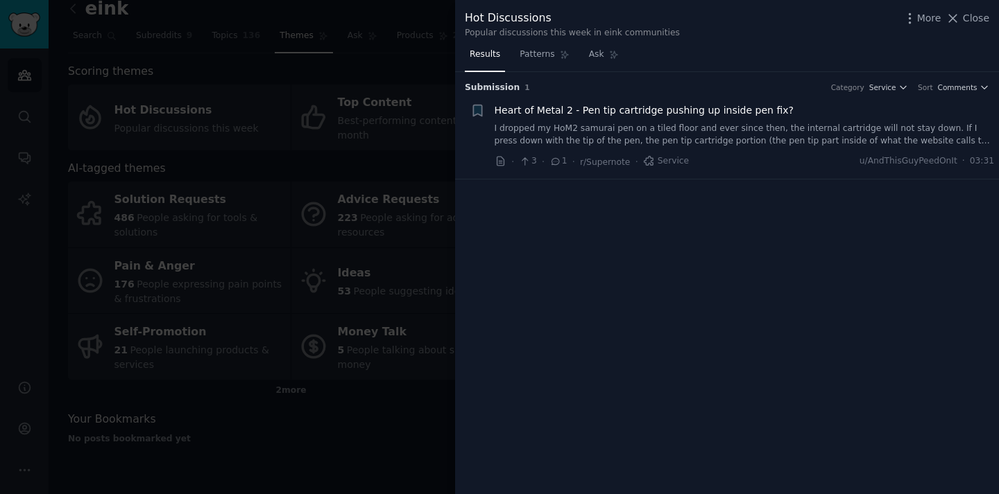
click at [414, 222] on div at bounding box center [499, 247] width 999 height 494
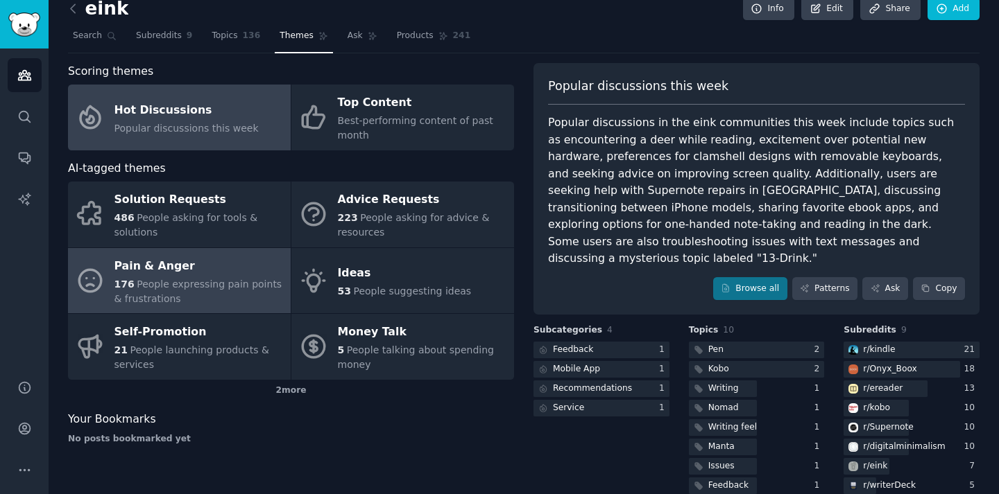
click at [205, 264] on div "Pain & Anger" at bounding box center [198, 266] width 169 height 22
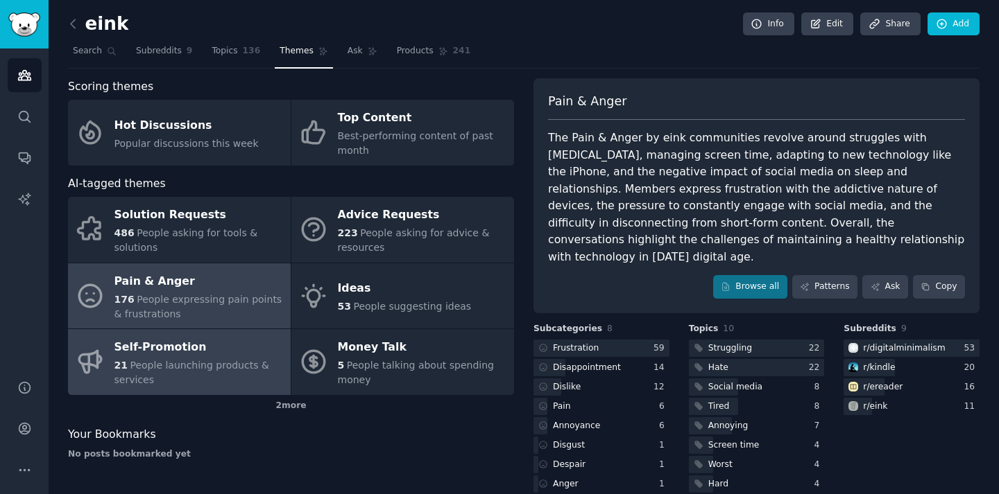
click at [241, 350] on div "Self-Promotion" at bounding box center [198, 348] width 169 height 22
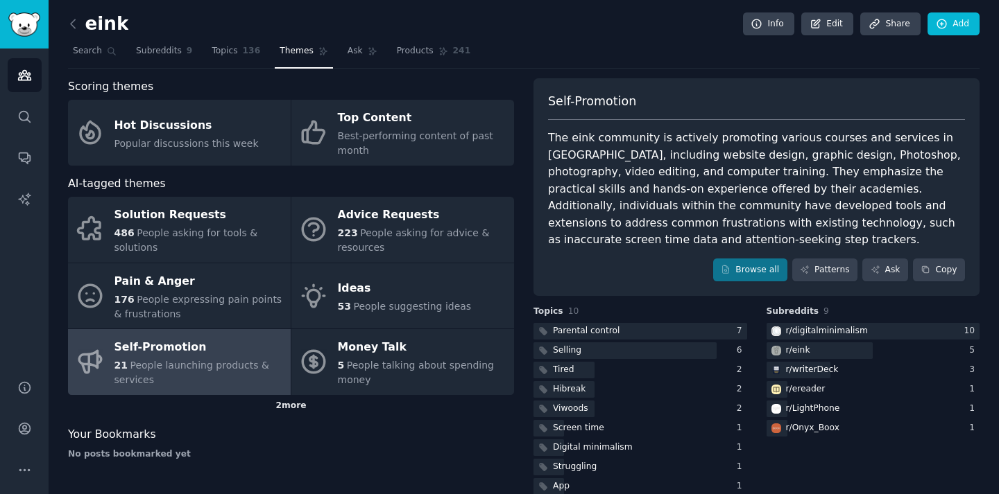
click at [301, 414] on div "2 more" at bounding box center [291, 406] width 446 height 22
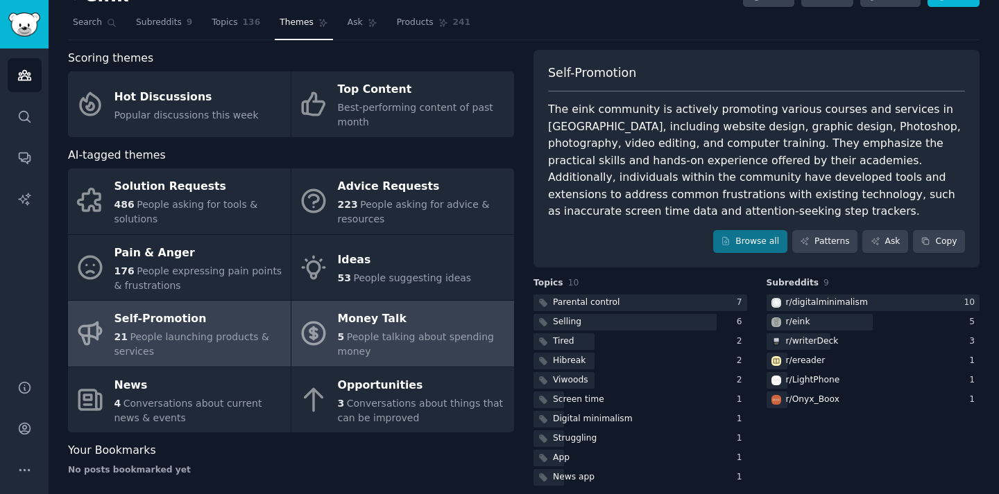
scroll to position [37, 0]
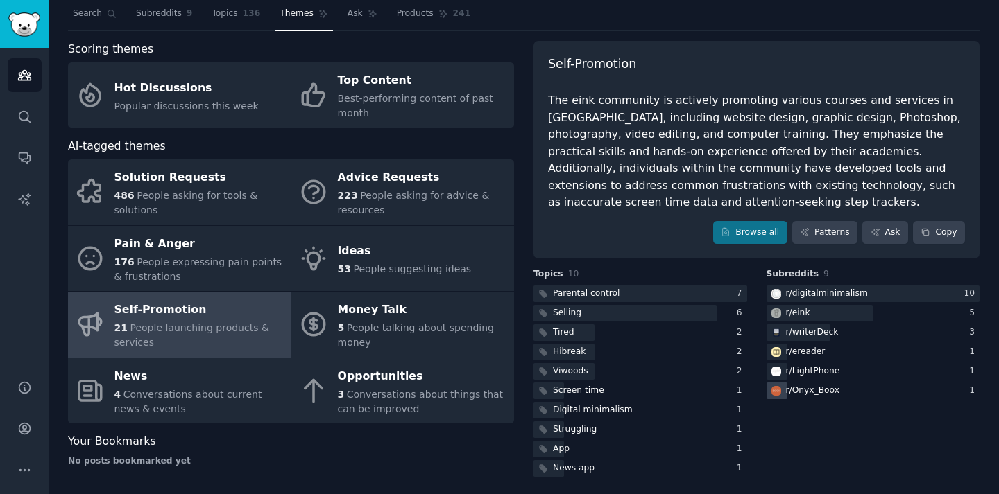
click at [836, 391] on div "r/ Onyx_Boox" at bounding box center [873, 391] width 214 height 17
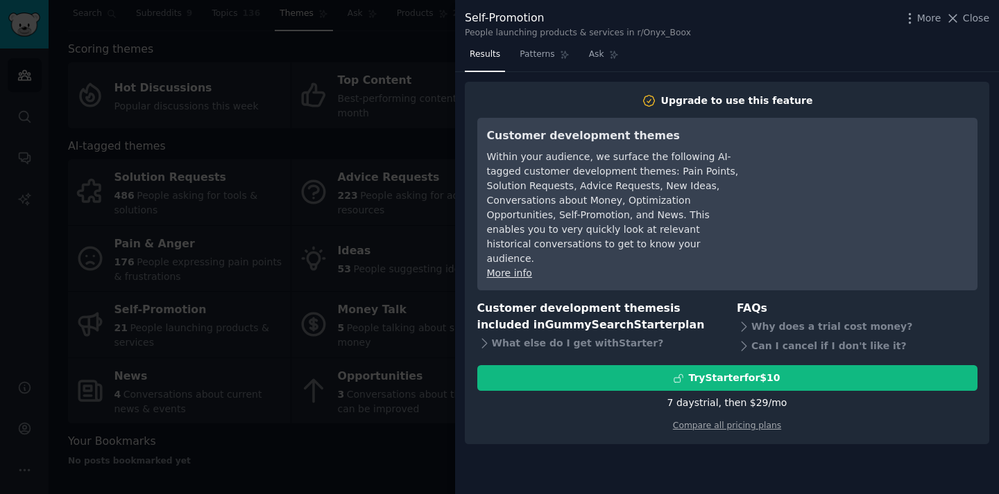
click at [406, 364] on div at bounding box center [499, 247] width 999 height 494
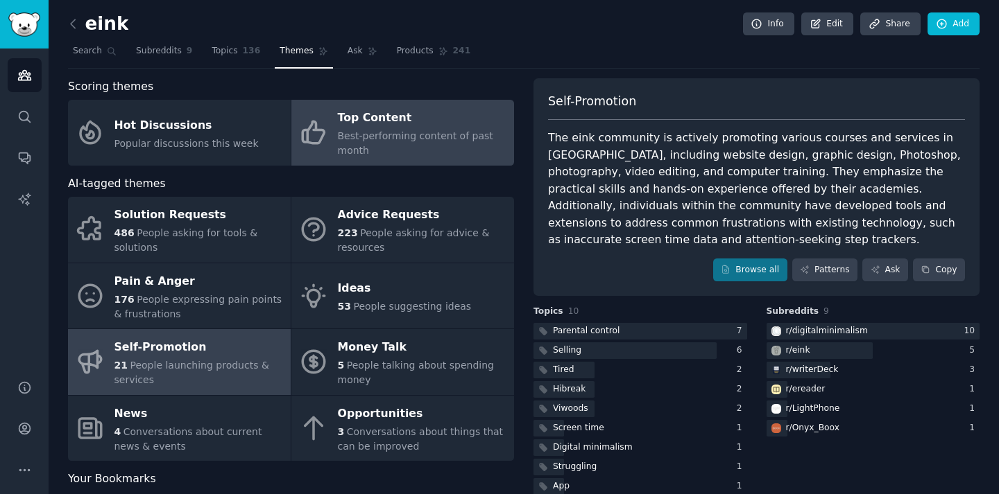
click at [429, 138] on span "Best-performing content of past month" at bounding box center [415, 143] width 155 height 26
